Goal: Task Accomplishment & Management: Manage account settings

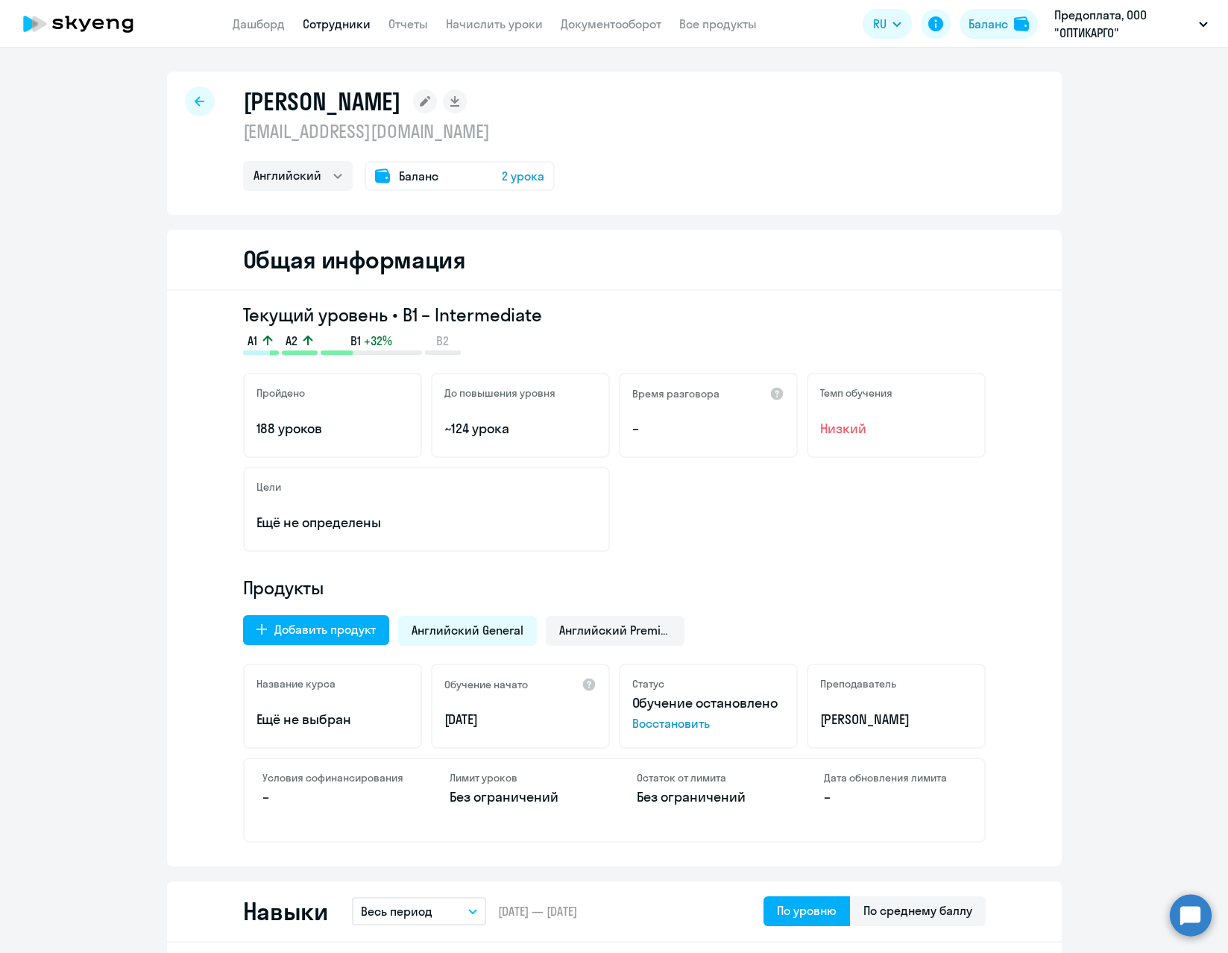
select select "english"
click at [473, 22] on link "Начислить уроки" at bounding box center [494, 23] width 97 height 15
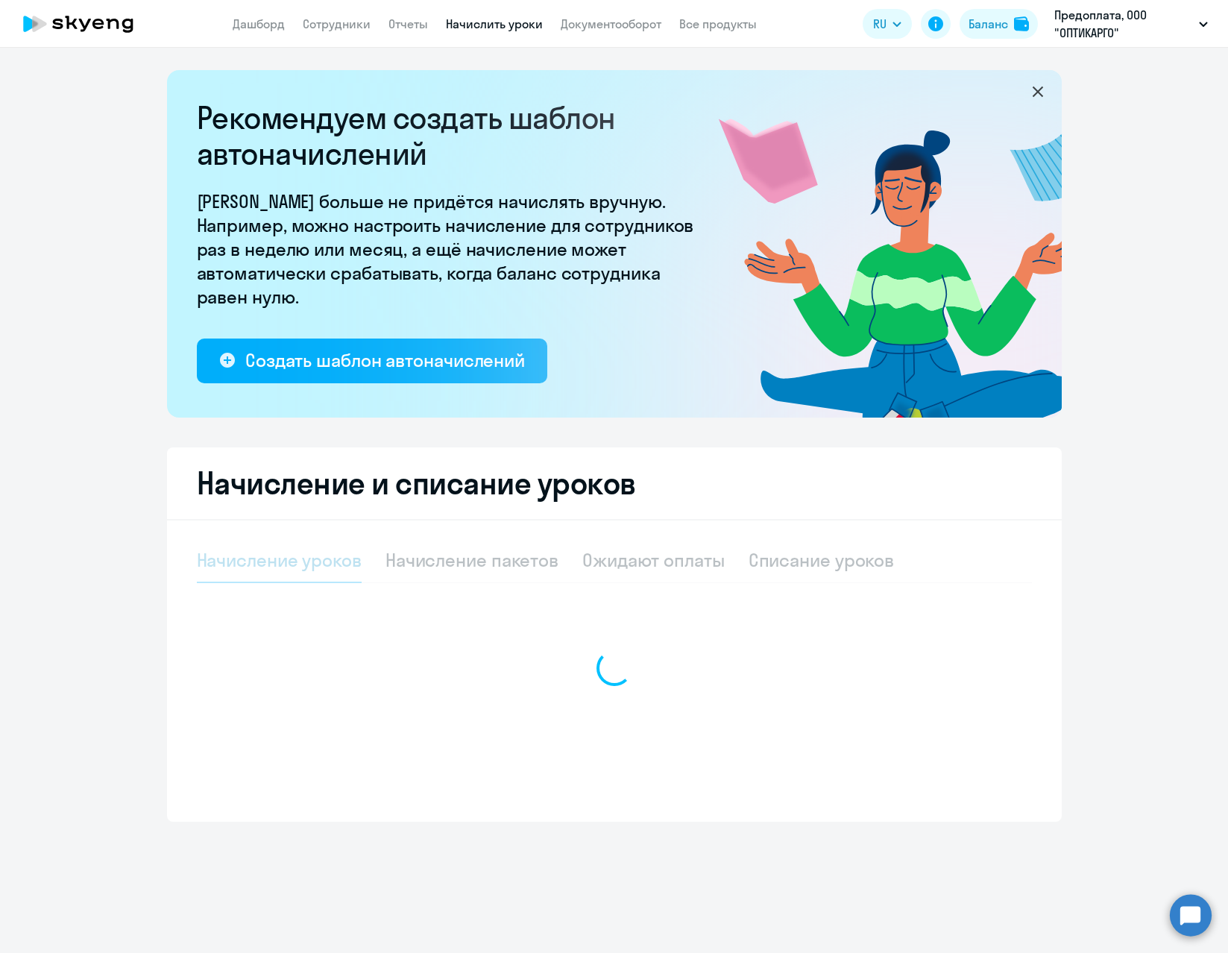
select select "10"
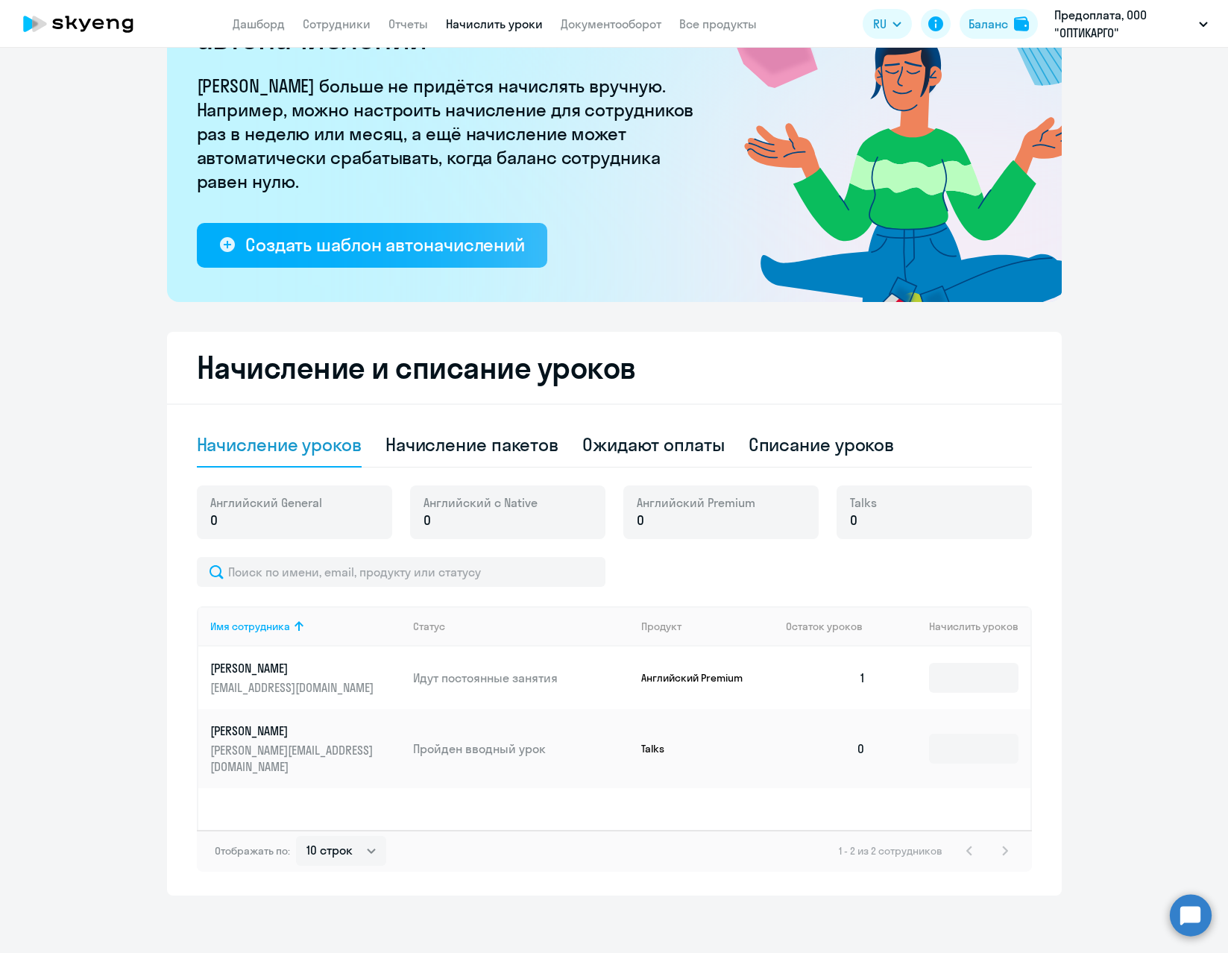
scroll to position [118, 0]
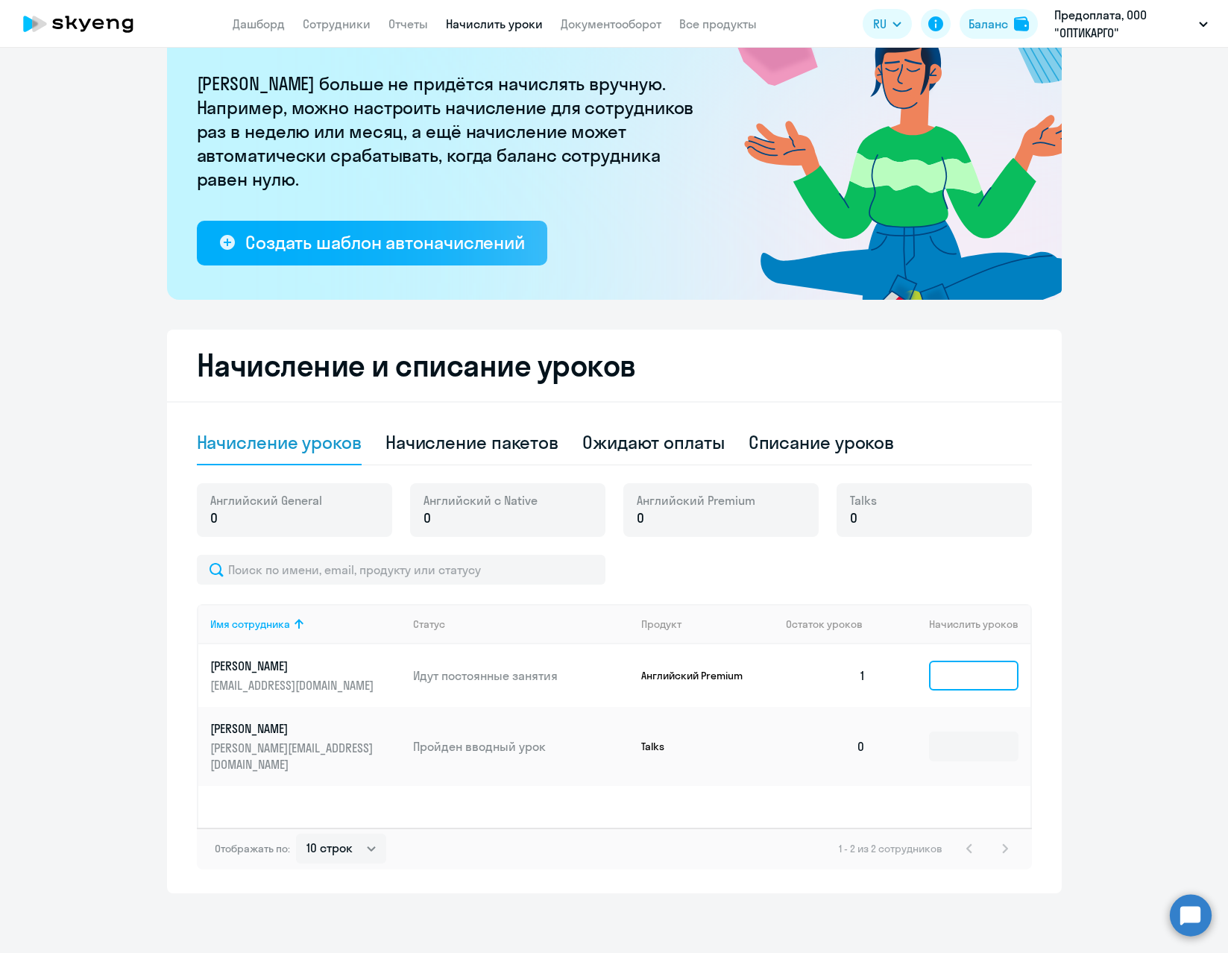
click at [940, 674] on input at bounding box center [973, 676] width 89 height 30
click at [1157, 275] on ng-component "Рекомендуем создать шаблон автоначислений Уроки больше не придётся начислять вр…" at bounding box center [614, 422] width 1228 height 941
click at [966, 676] on input at bounding box center [973, 676] width 89 height 30
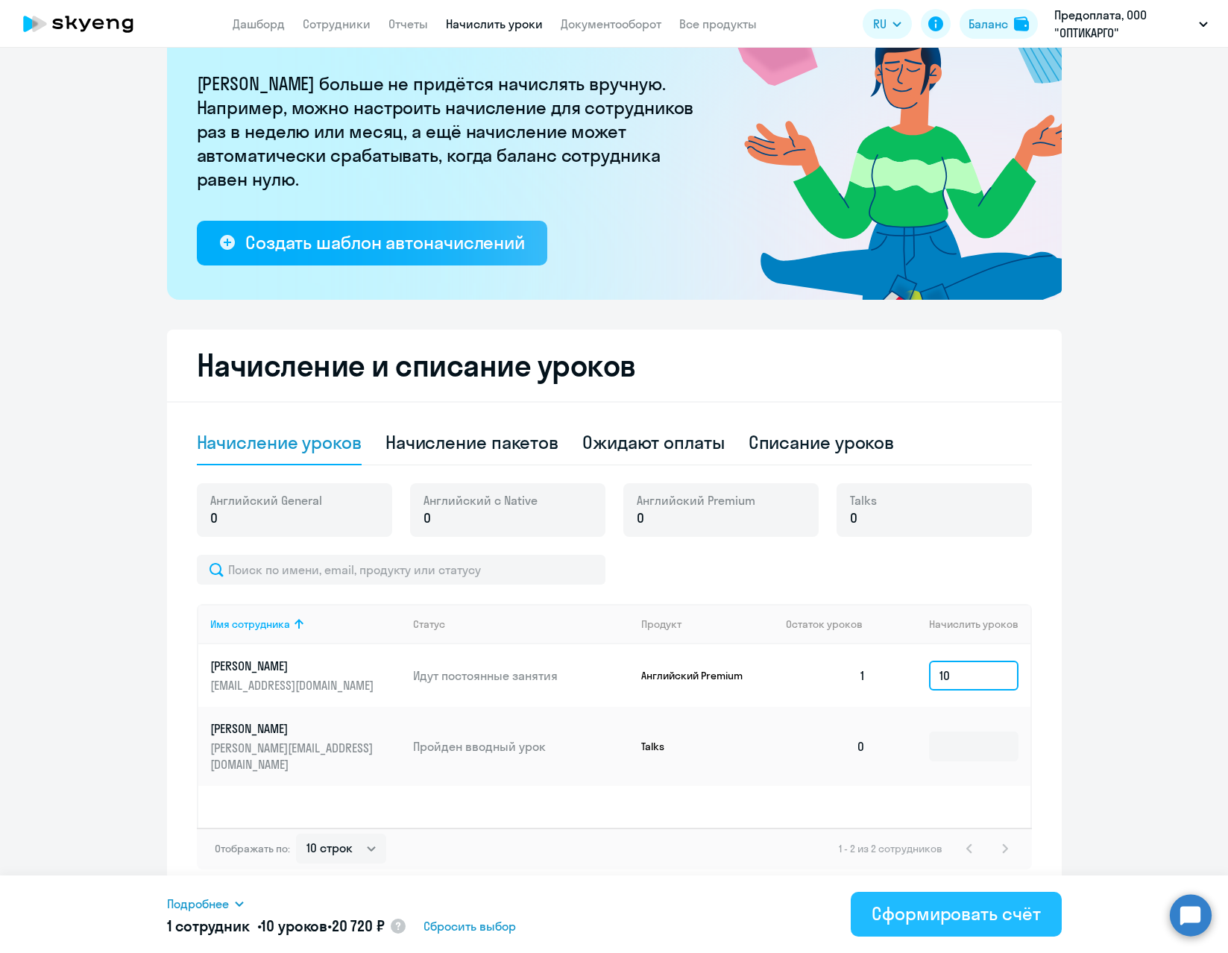
type input "10"
click at [946, 913] on div "Сформировать счёт" at bounding box center [956, 913] width 169 height 24
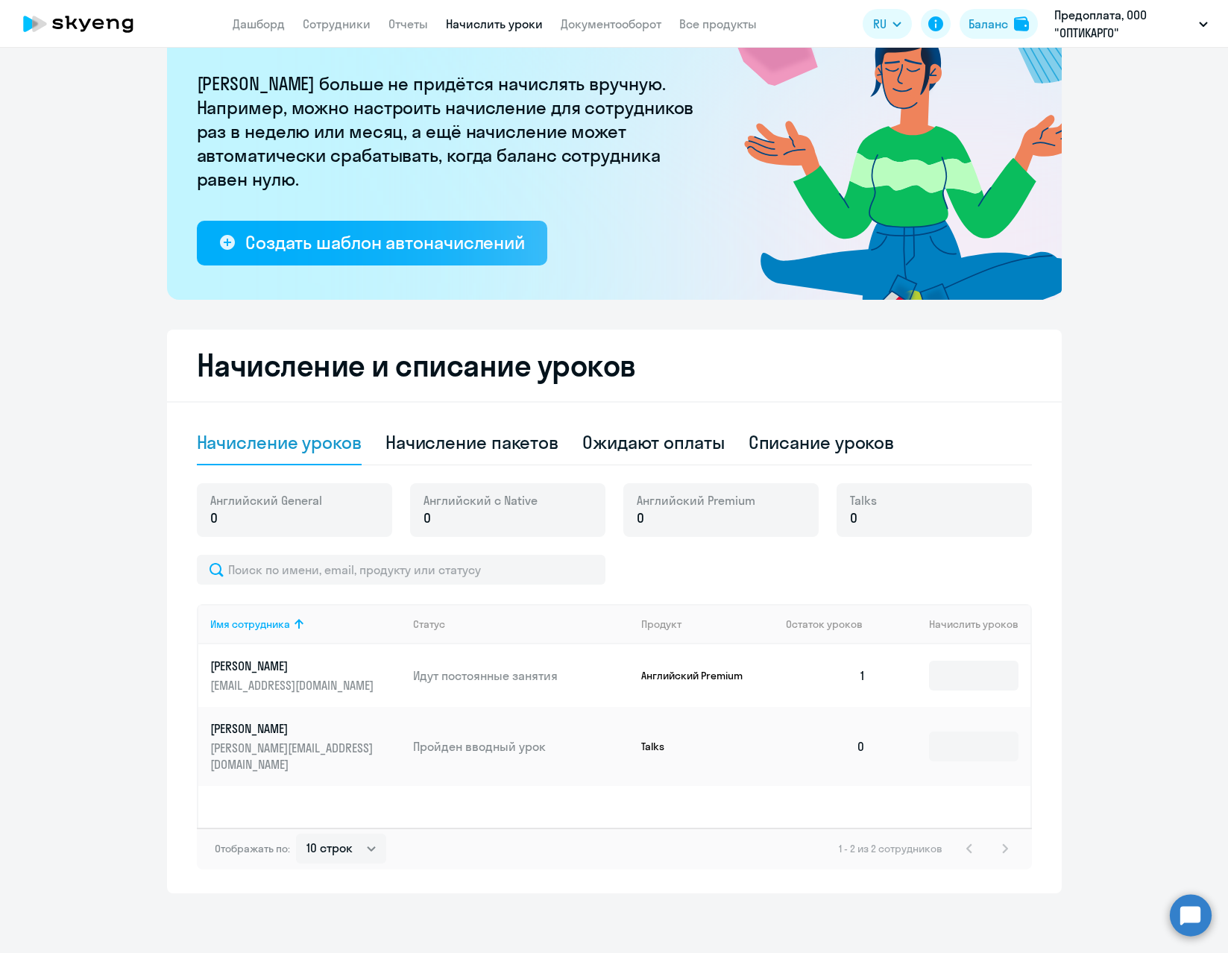
click at [301, 672] on p "[PERSON_NAME]" at bounding box center [293, 666] width 167 height 16
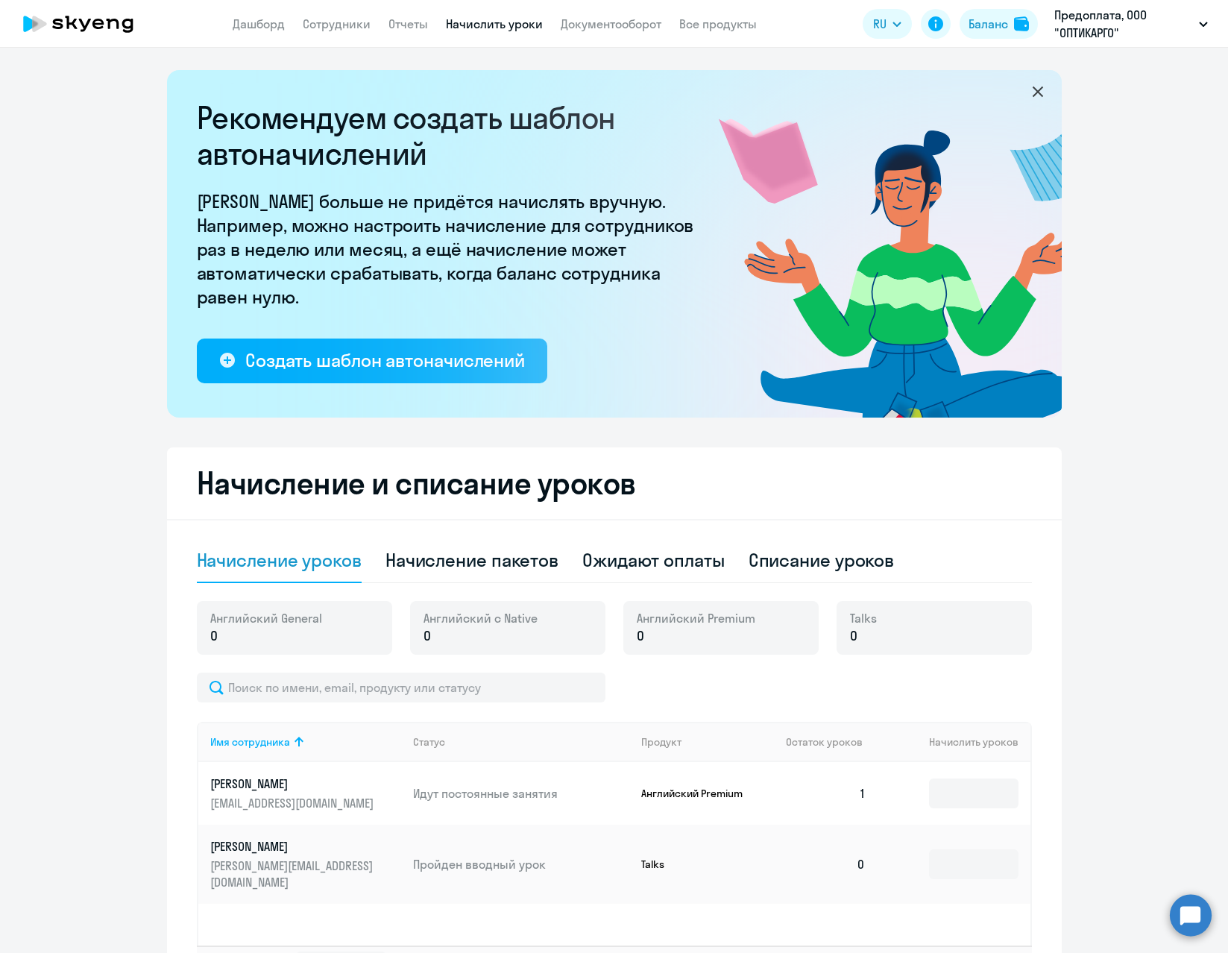
select select "english"
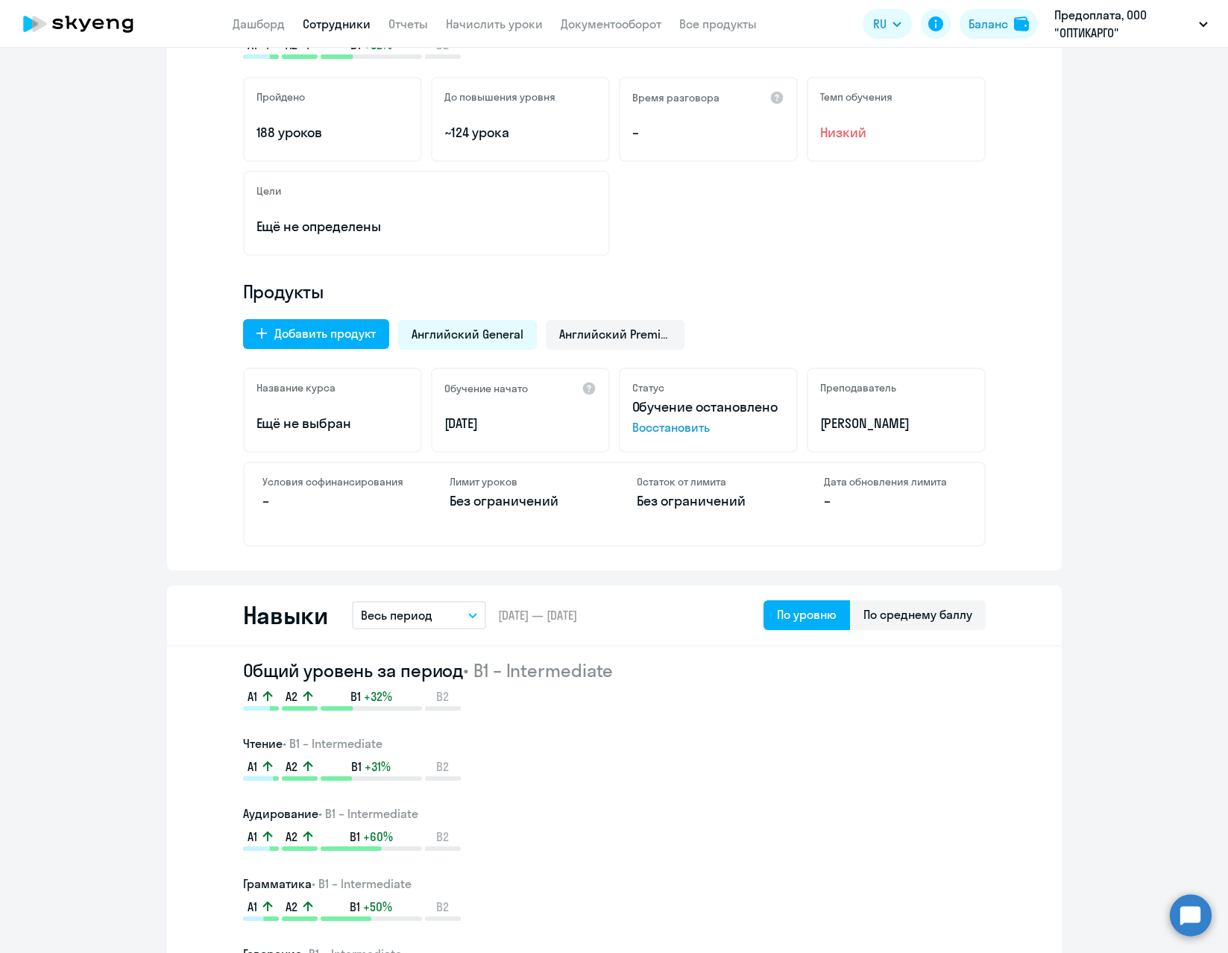
scroll to position [298, 0]
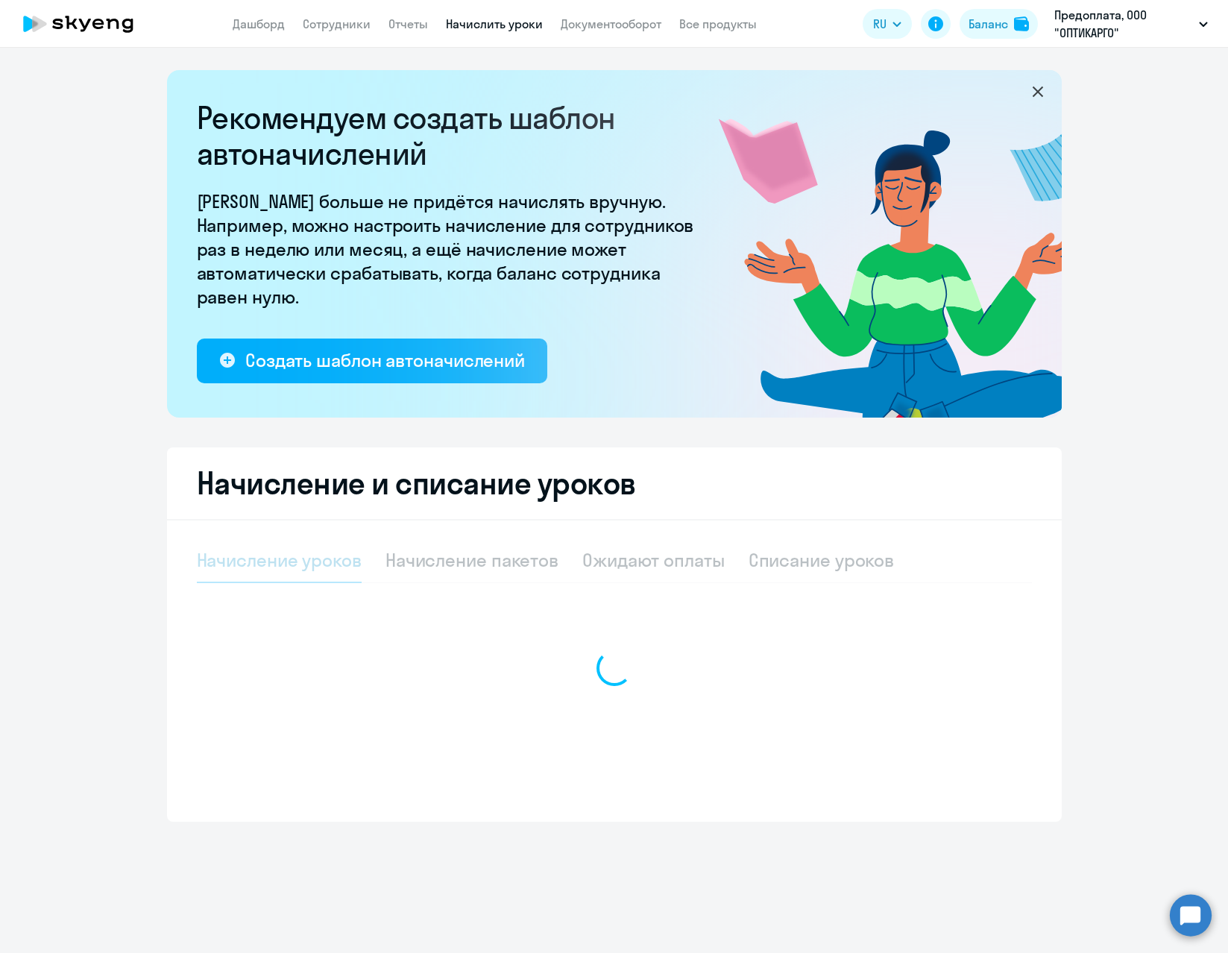
select select "10"
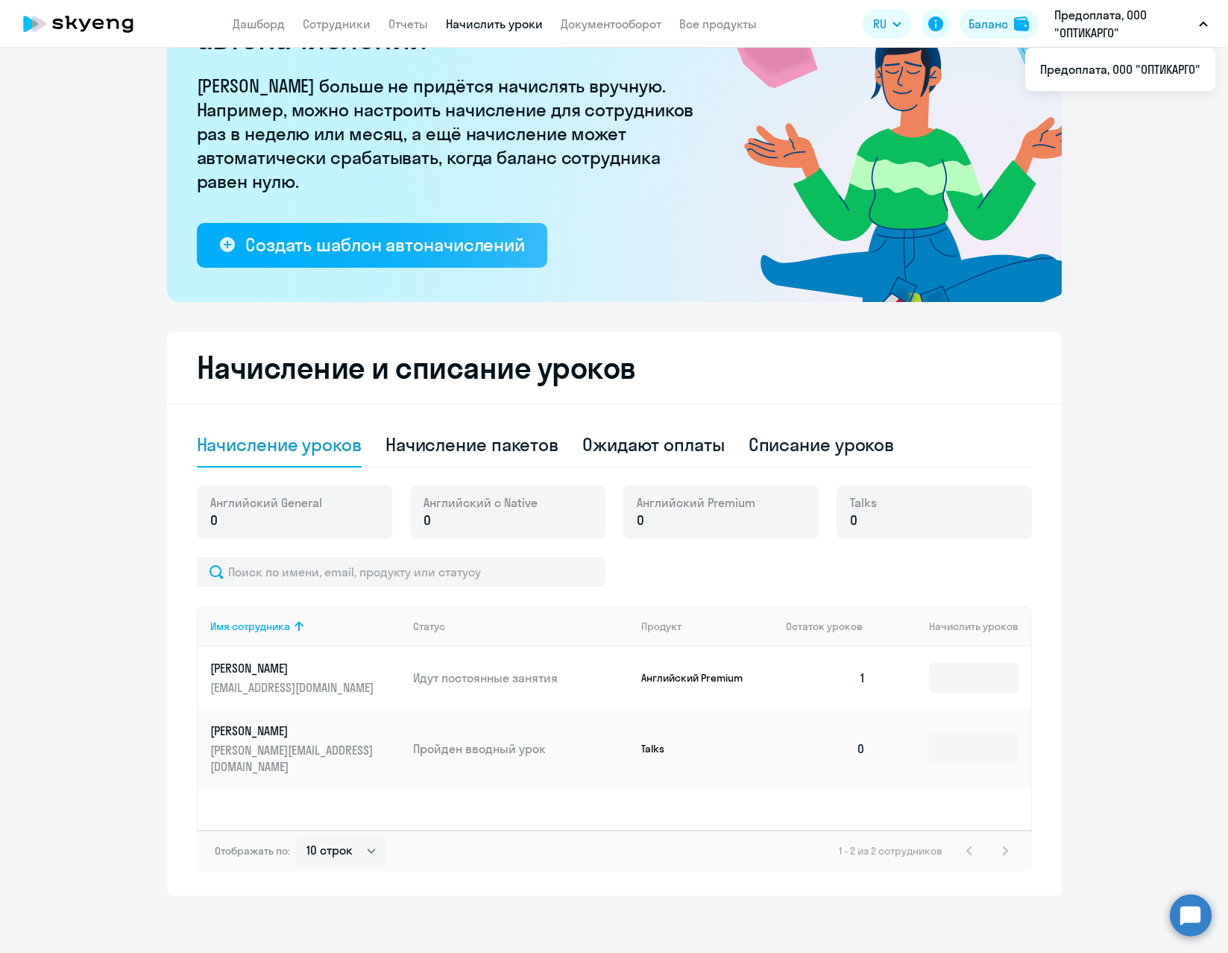
scroll to position [118, 0]
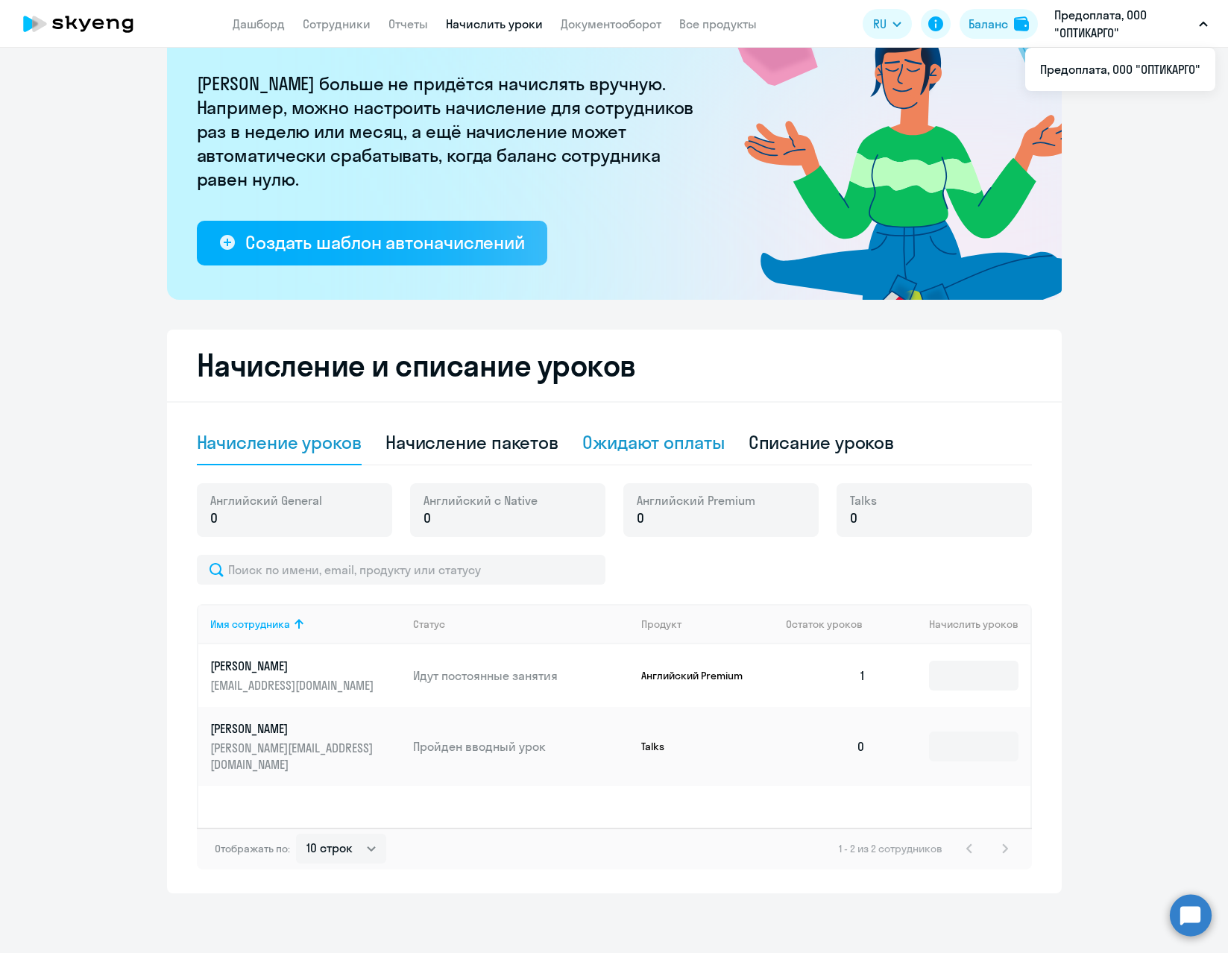
click at [660, 444] on div "Ожидают оплаты" at bounding box center [653, 442] width 142 height 24
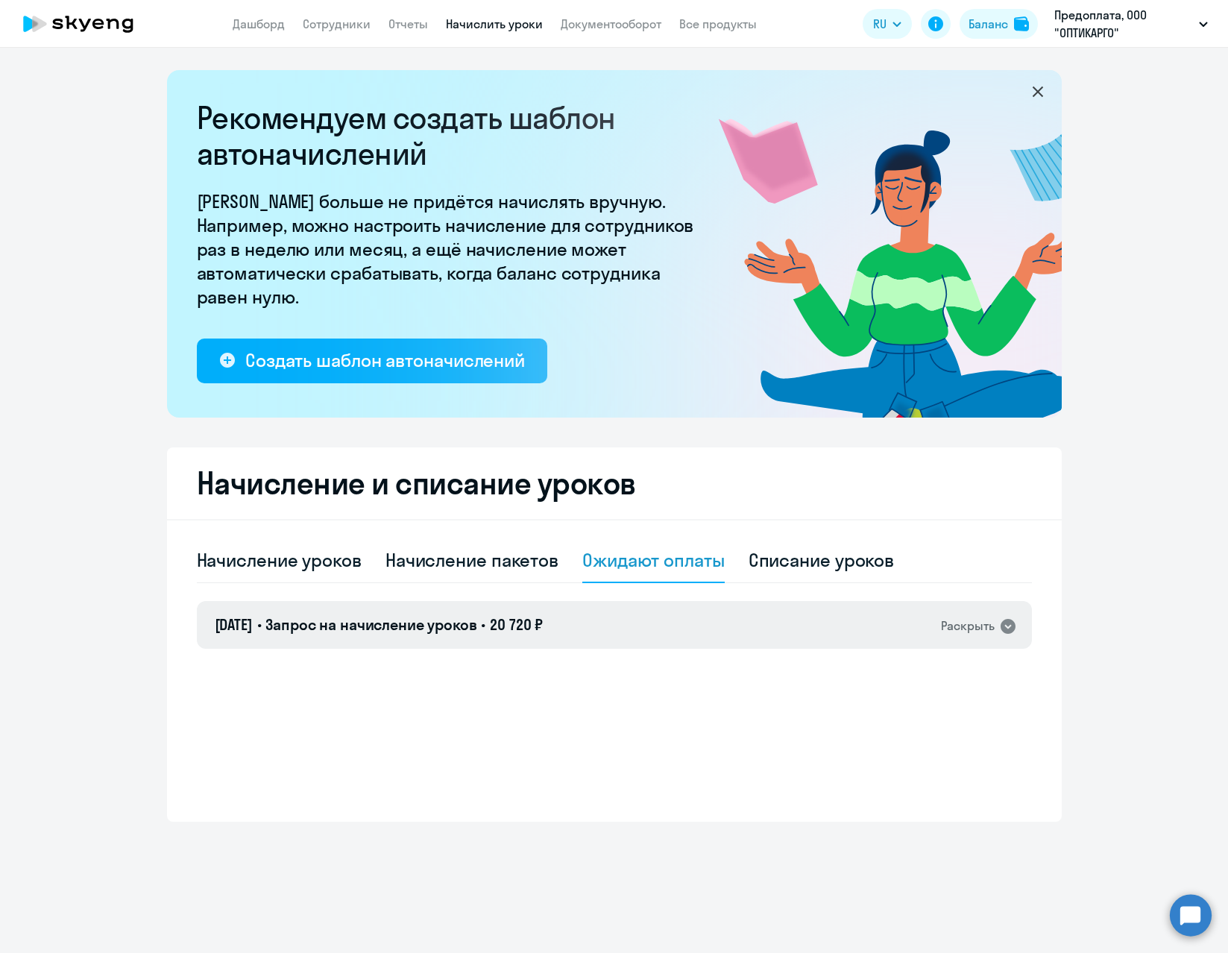
click at [966, 632] on div "Раскрыть" at bounding box center [968, 626] width 54 height 19
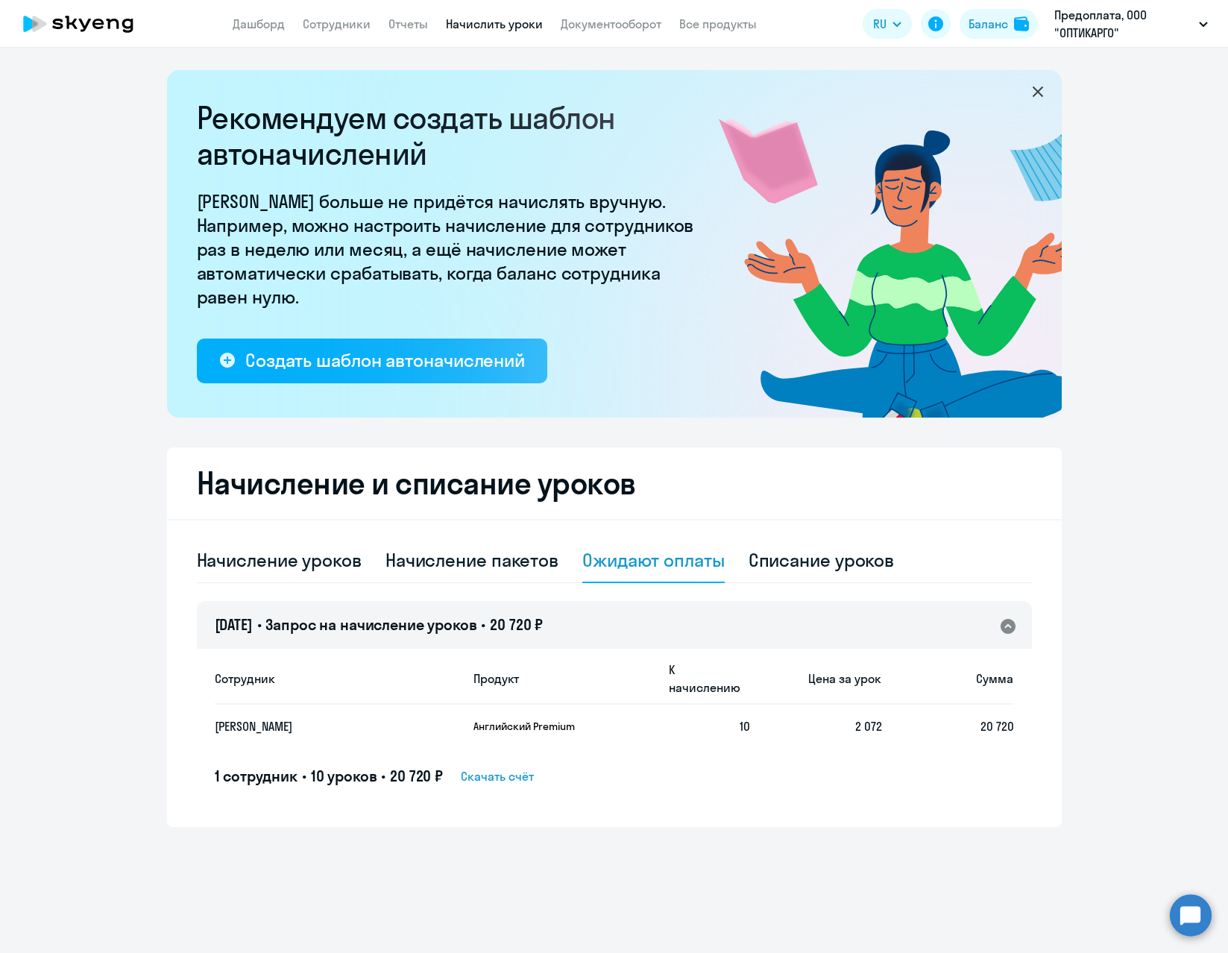
click at [503, 767] on span "Скачать счёт" at bounding box center [497, 776] width 73 height 18
